Goal: Check status: Check status

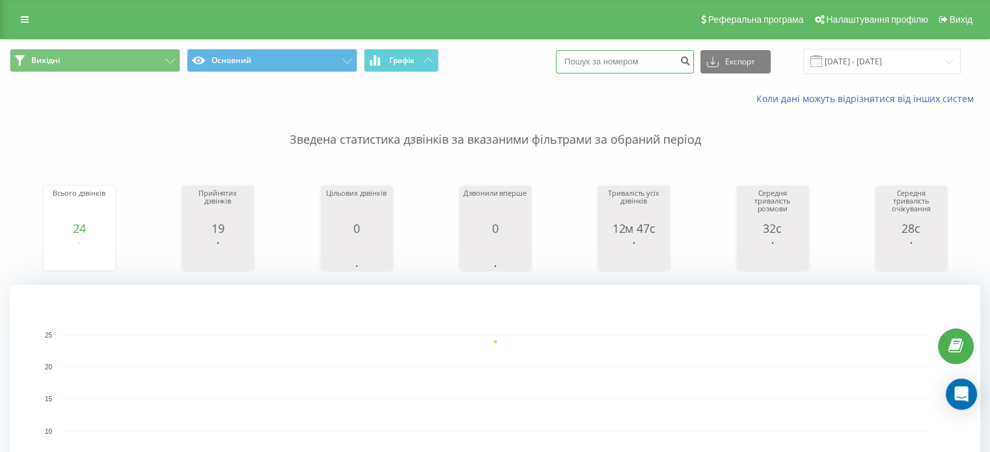
click at [616, 64] on input at bounding box center [625, 61] width 138 height 23
paste input "0684391232"
type input "0684391232"
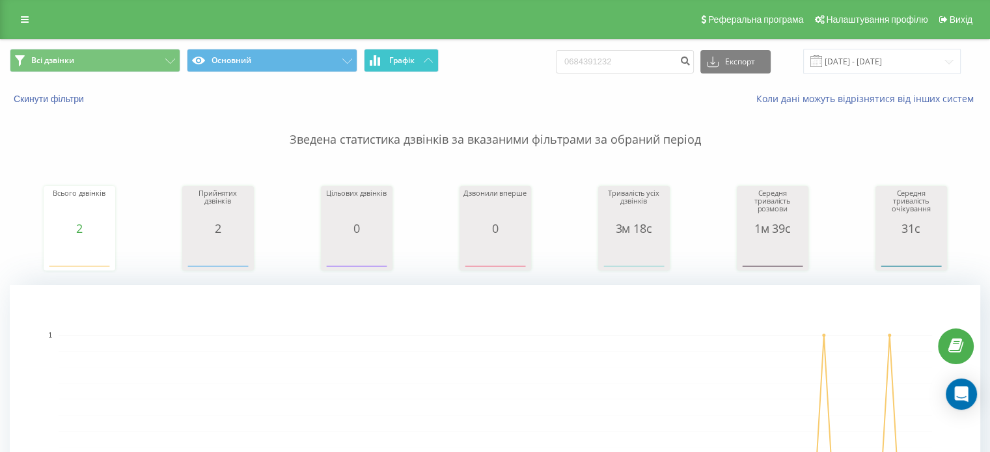
click at [401, 58] on span "Графік" at bounding box center [401, 60] width 25 height 9
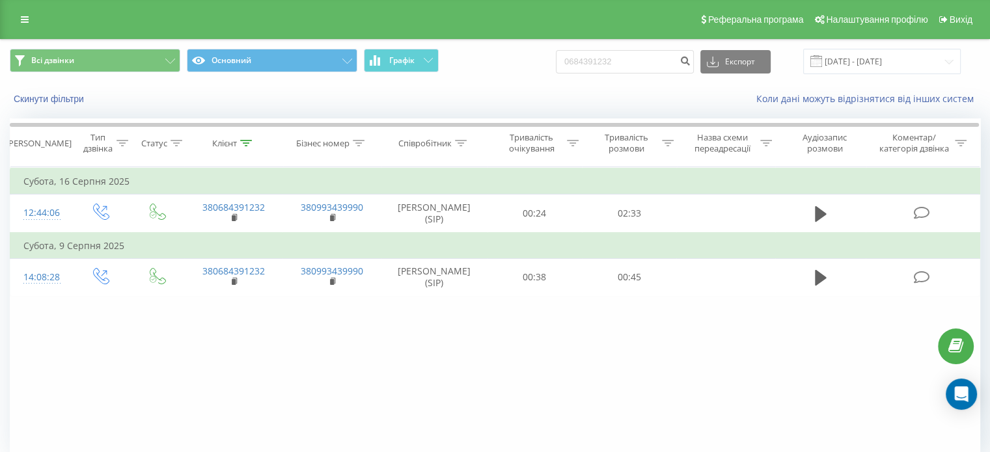
click at [385, 353] on div "Фільтрувати за умовою Дорівнює Введіть значення Скасувати OK Фільтрувати за умо…" at bounding box center [495, 313] width 970 height 293
click at [685, 381] on div "Фільтрувати за умовою Дорівнює Введіть значення Скасувати OK Фільтрувати за умо…" at bounding box center [495, 313] width 970 height 293
click at [614, 366] on div "Фільтрувати за умовою Дорівнює Введіть значення Скасувати OK Фільтрувати за умо…" at bounding box center [495, 313] width 970 height 293
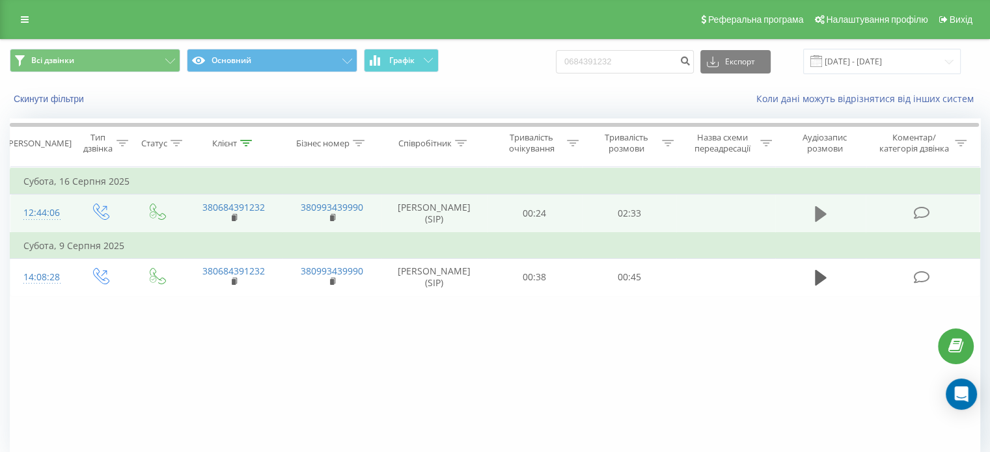
click at [817, 213] on icon at bounding box center [821, 214] width 12 height 16
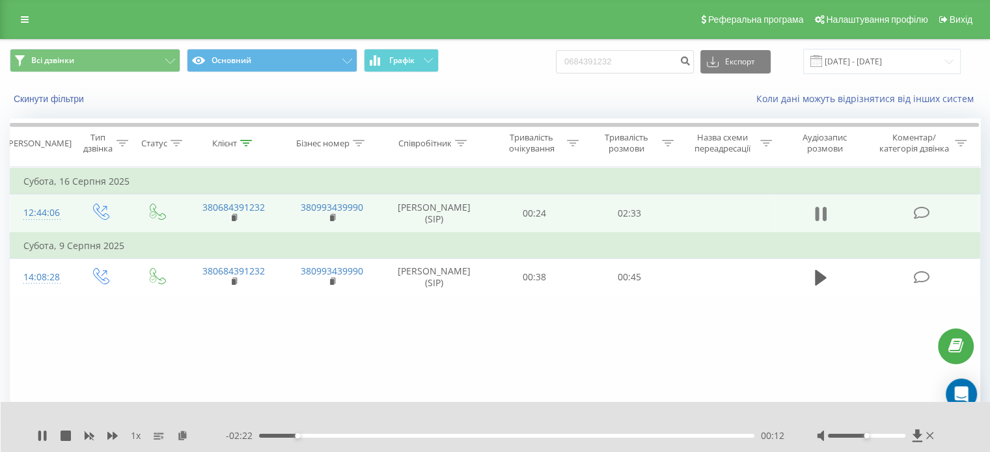
click at [830, 210] on button at bounding box center [821, 214] width 20 height 20
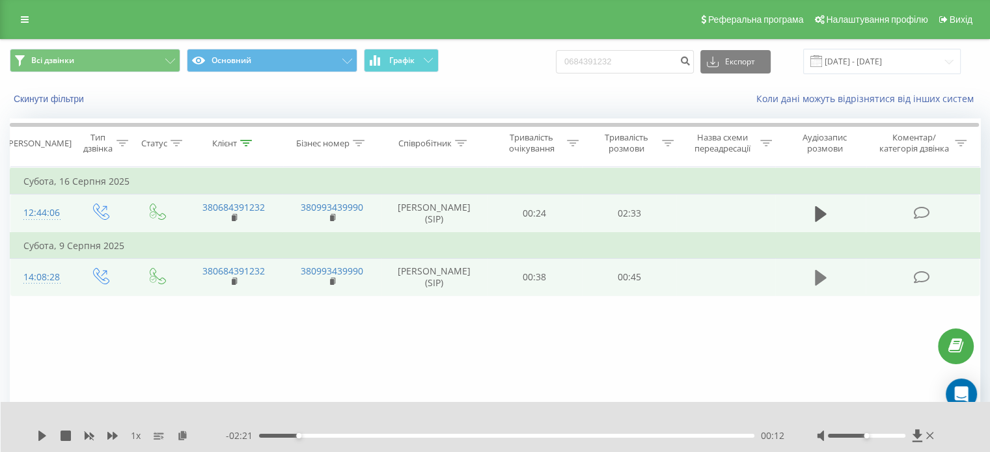
click at [823, 275] on icon at bounding box center [821, 278] width 12 height 16
